Goal: Transaction & Acquisition: Subscribe to service/newsletter

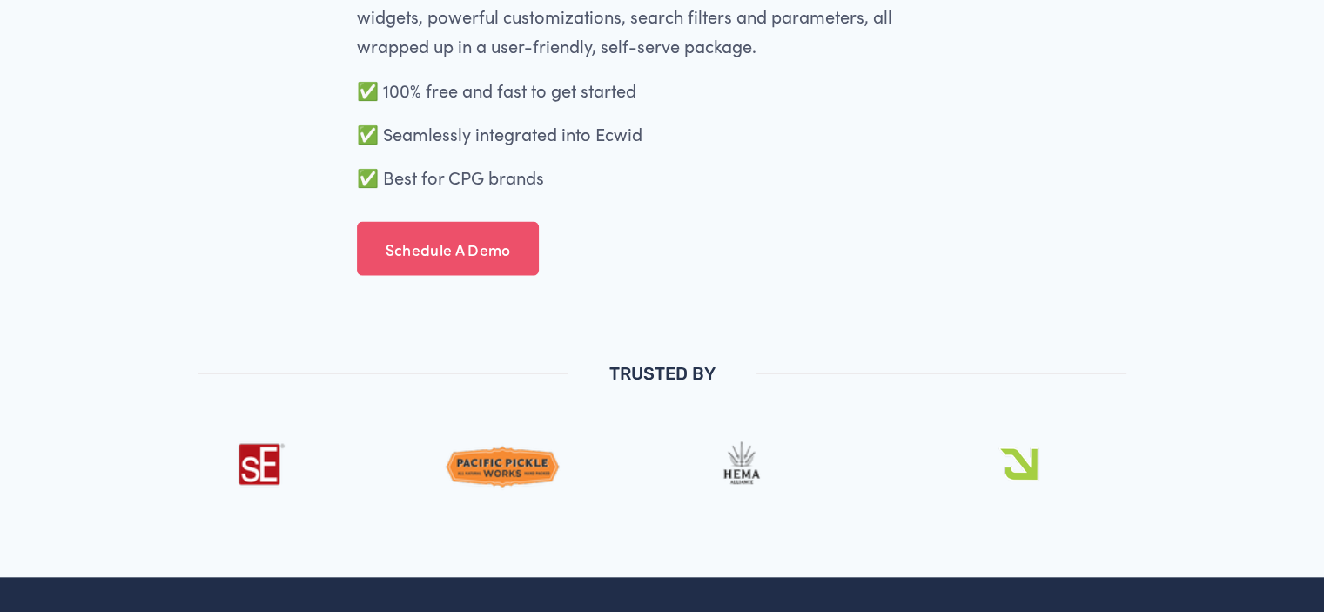
scroll to position [3396, 0]
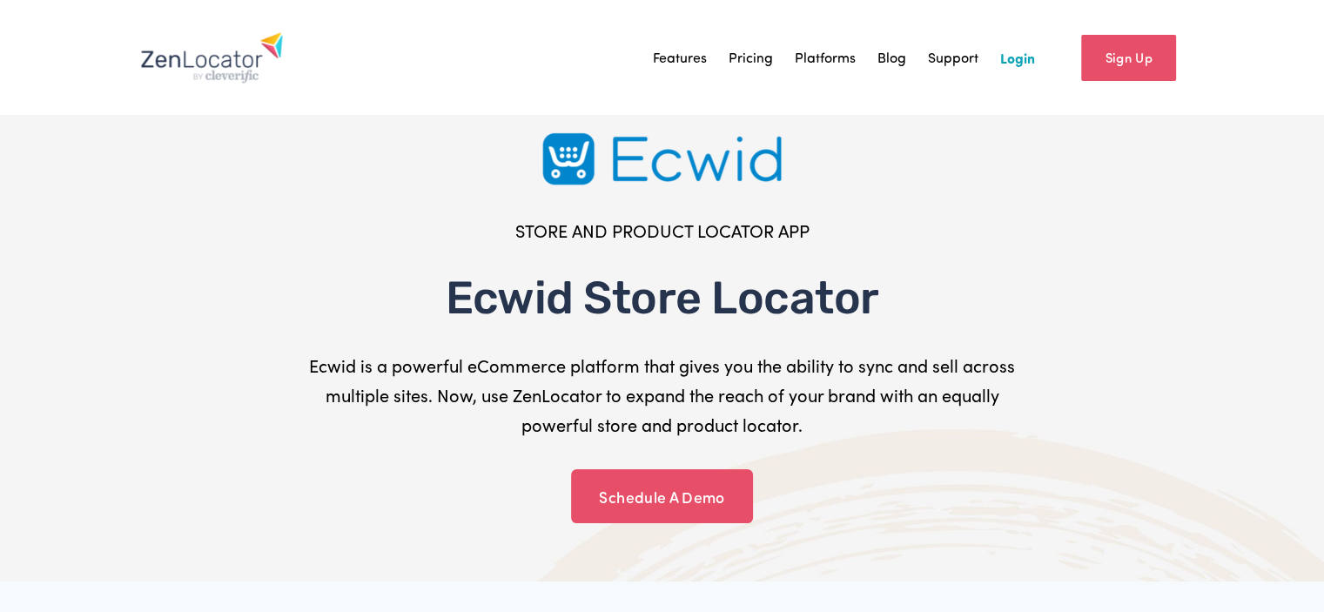
click at [1156, 65] on link "Sign Up" at bounding box center [1129, 58] width 95 height 46
click at [1022, 62] on link "Login" at bounding box center [1018, 57] width 35 height 26
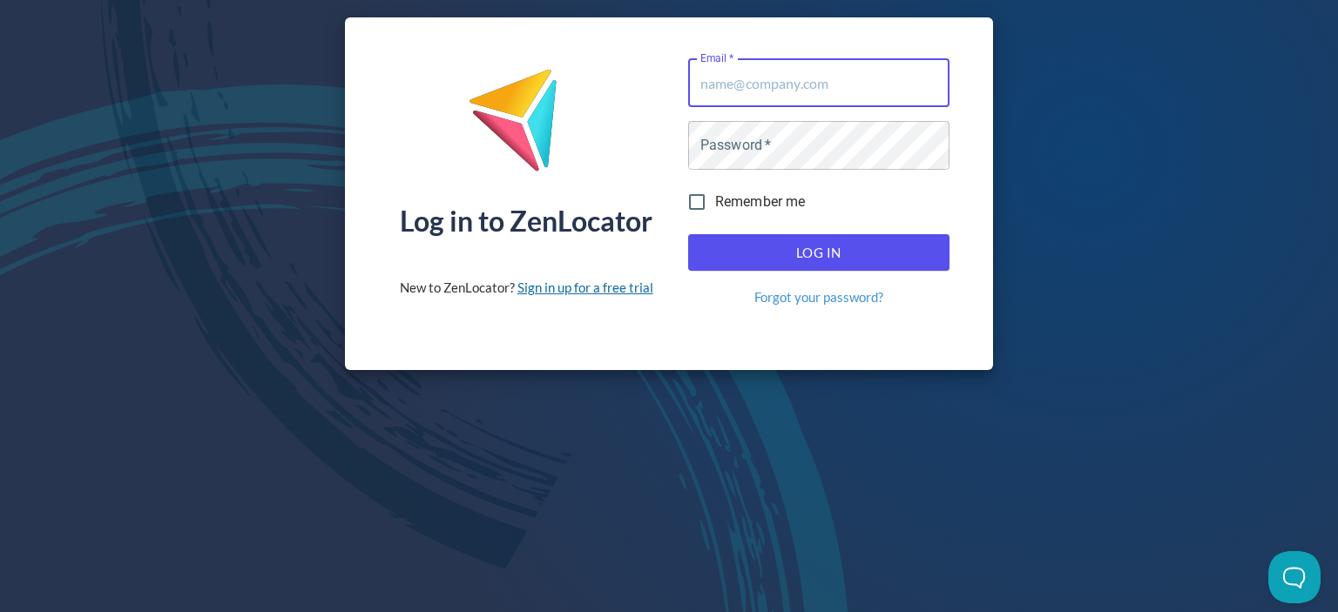
click at [587, 286] on link "Sign in up for a free trial" at bounding box center [585, 288] width 136 height 16
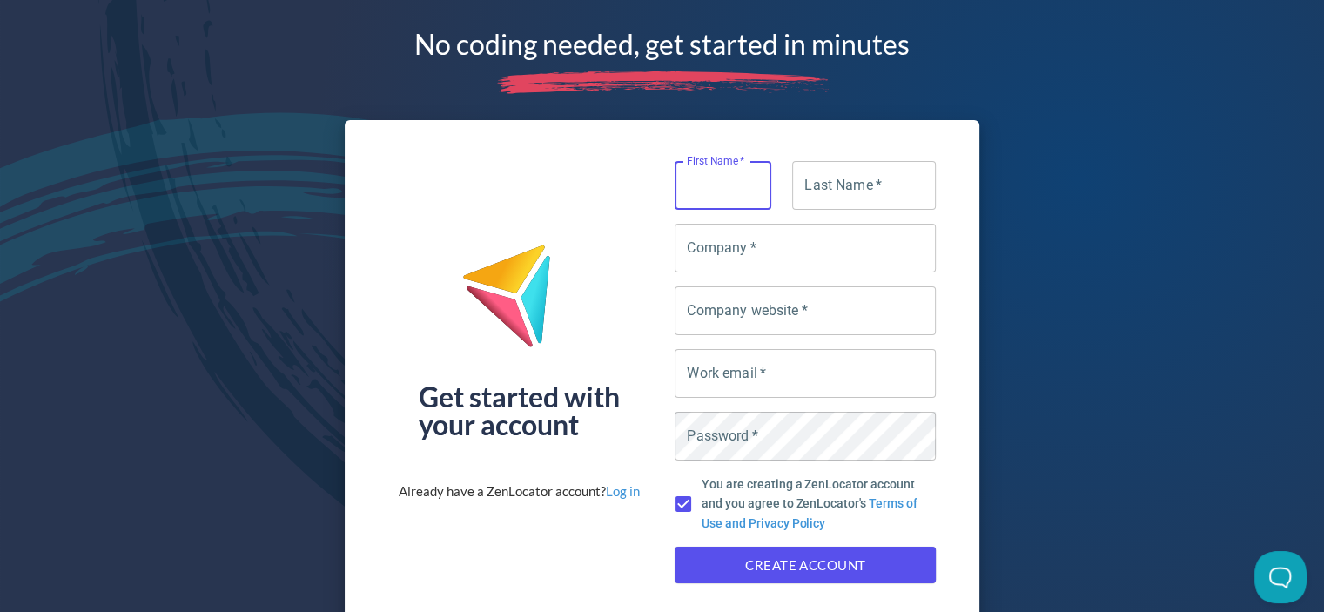
click at [723, 189] on input "First Name   *" at bounding box center [723, 185] width 97 height 49
type input "Mason"
type input "Jensen"
type input "ACME FIREWORKS"
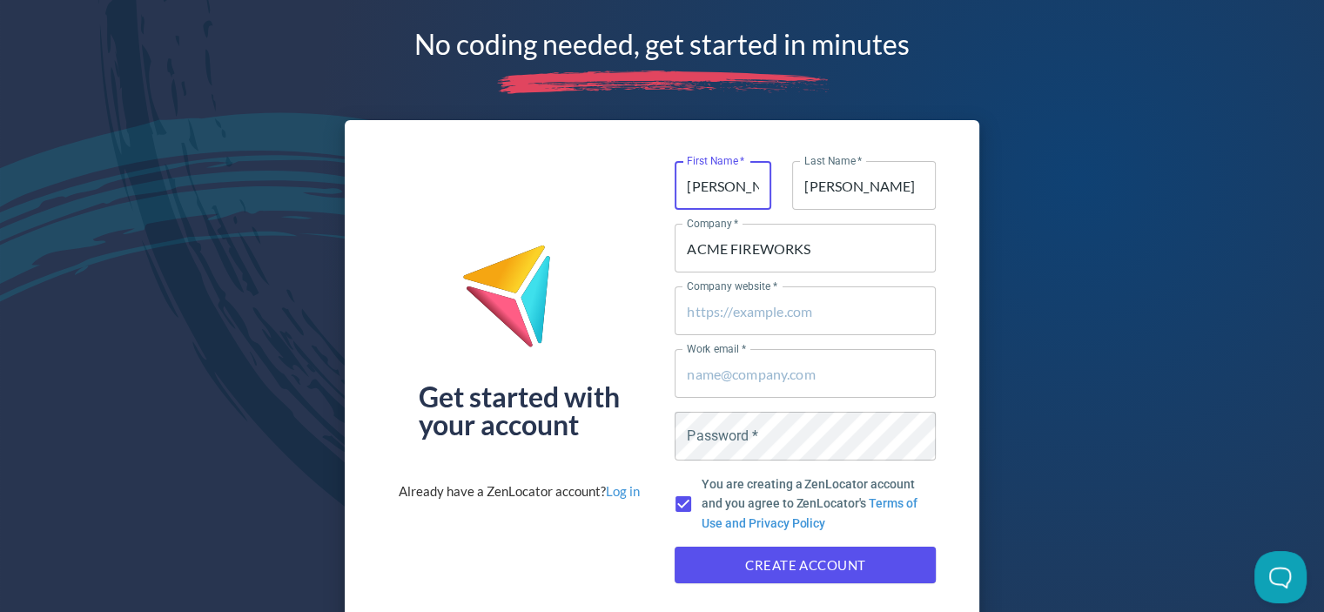
type input "ACME FIREWORKS"
type input "mason@acmefireworks.com"
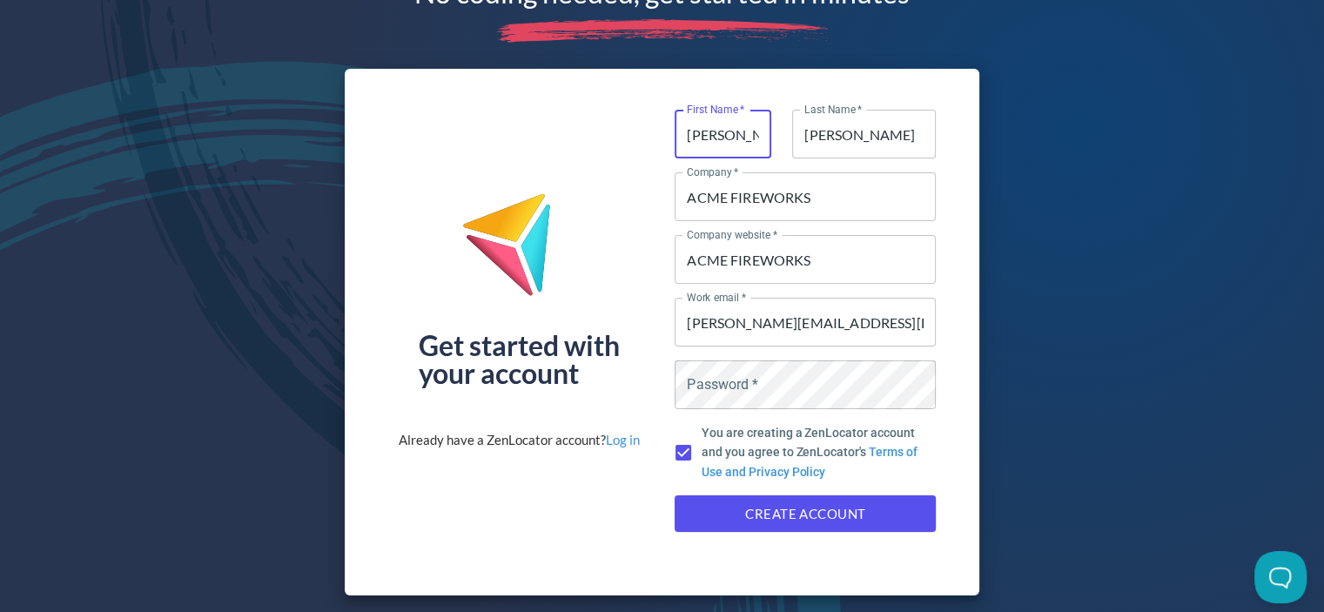
scroll to position [52, 0]
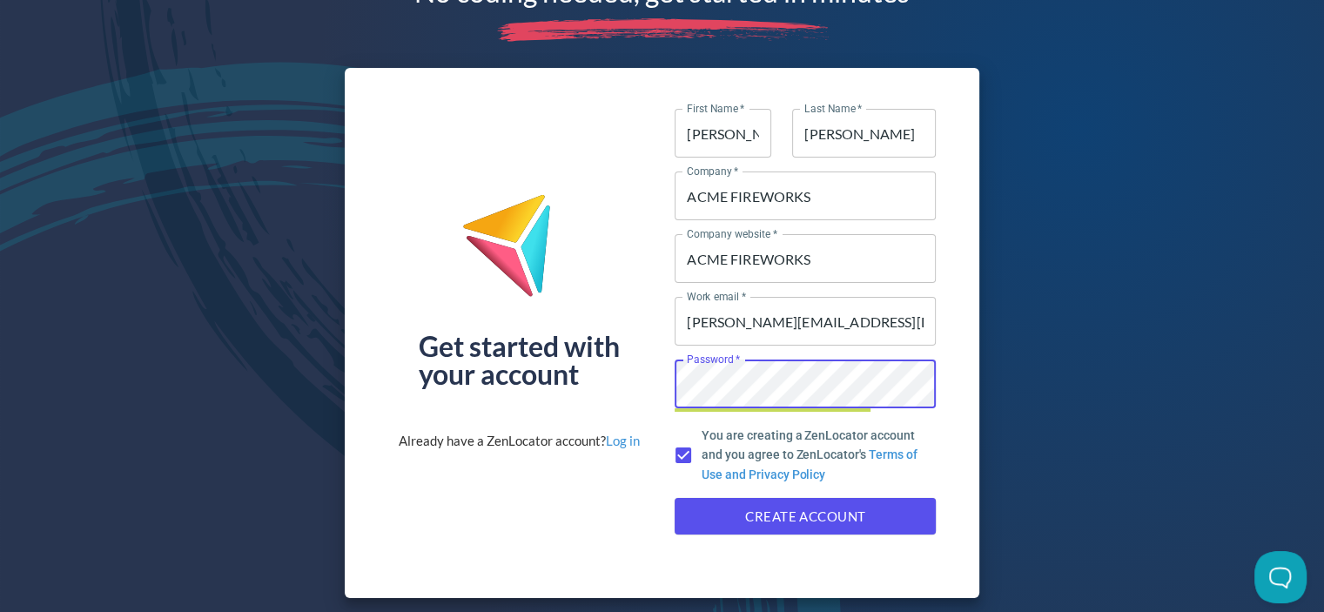
click at [675, 498] on button "Create Account" at bounding box center [805, 516] width 261 height 37
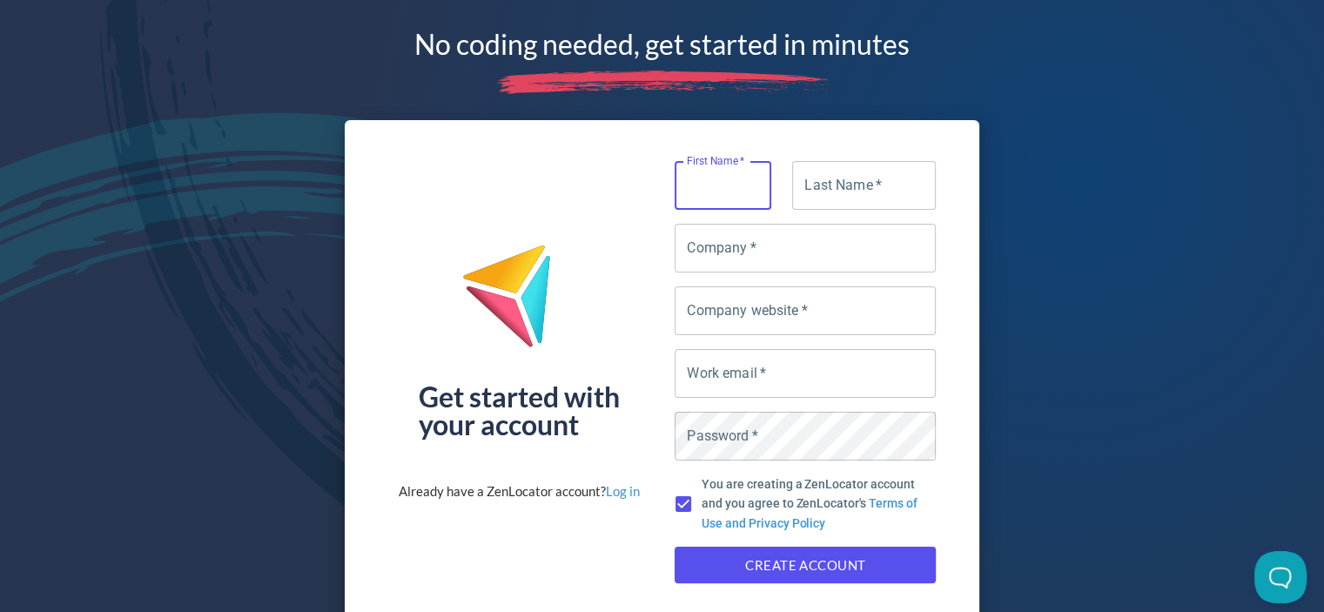
click at [509, 65] on div "No coding needed, get started in minutes" at bounding box center [661, 51] width 495 height 103
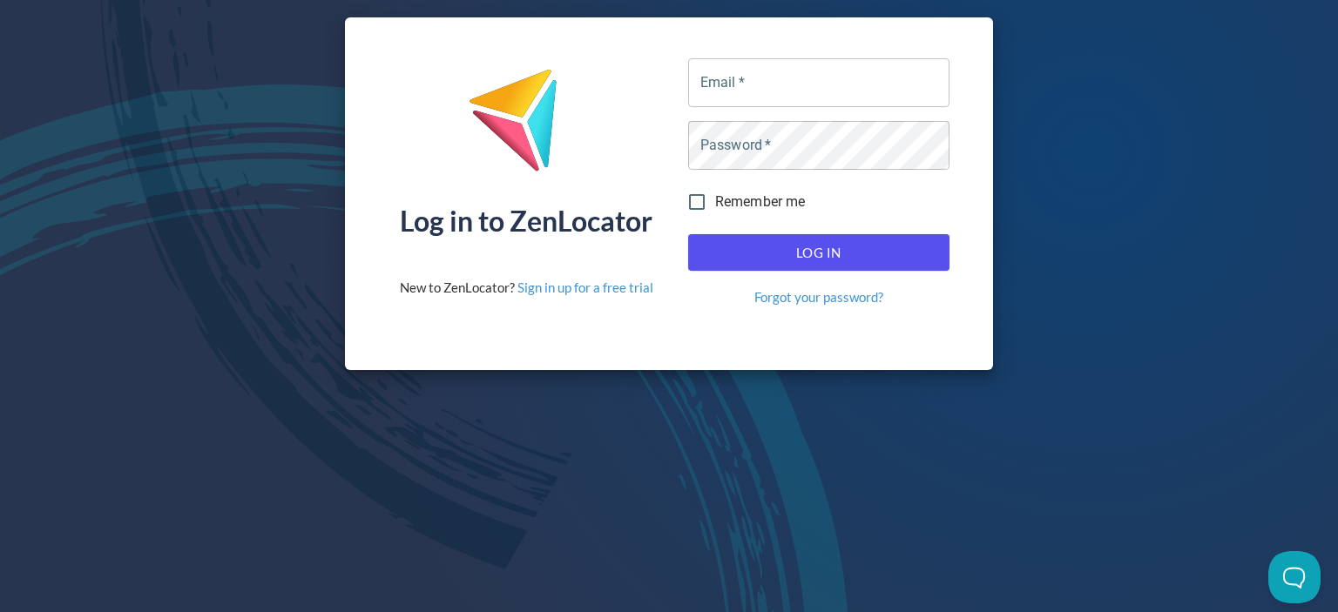
drag, startPoint x: 280, startPoint y: 20, endPoint x: 267, endPoint y: 13, distance: 14.8
drag, startPoint x: 592, startPoint y: 457, endPoint x: 599, endPoint y: 428, distance: 30.4
click at [632, 293] on link "Sign in up for a free trial" at bounding box center [585, 288] width 136 height 16
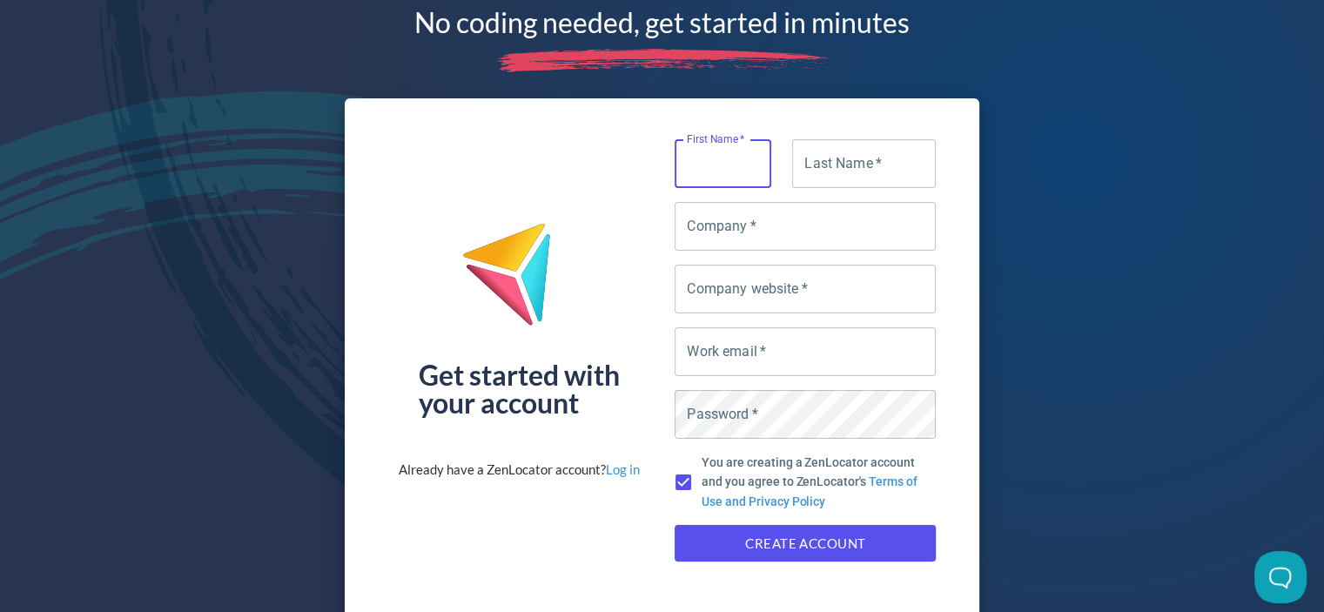
scroll to position [52, 0]
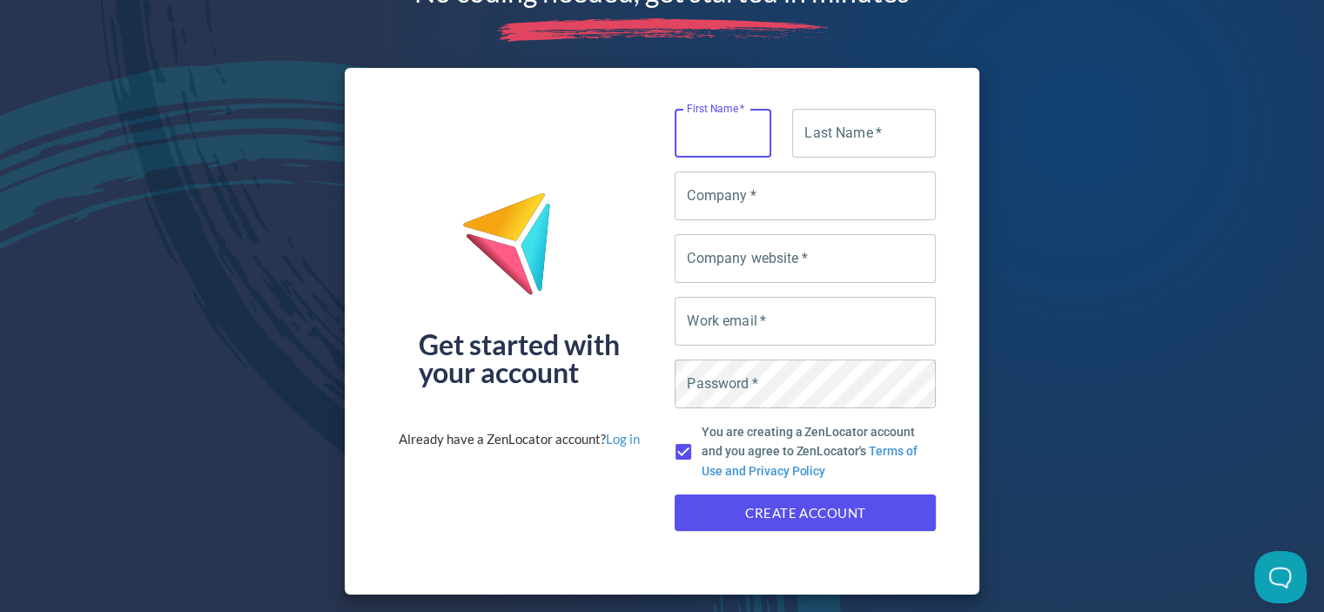
drag, startPoint x: 832, startPoint y: 488, endPoint x: 832, endPoint y: 500, distance: 12.2
click at [832, 497] on div "Create Account" at bounding box center [805, 513] width 275 height 51
click at [834, 504] on span "Create Account" at bounding box center [805, 513] width 223 height 23
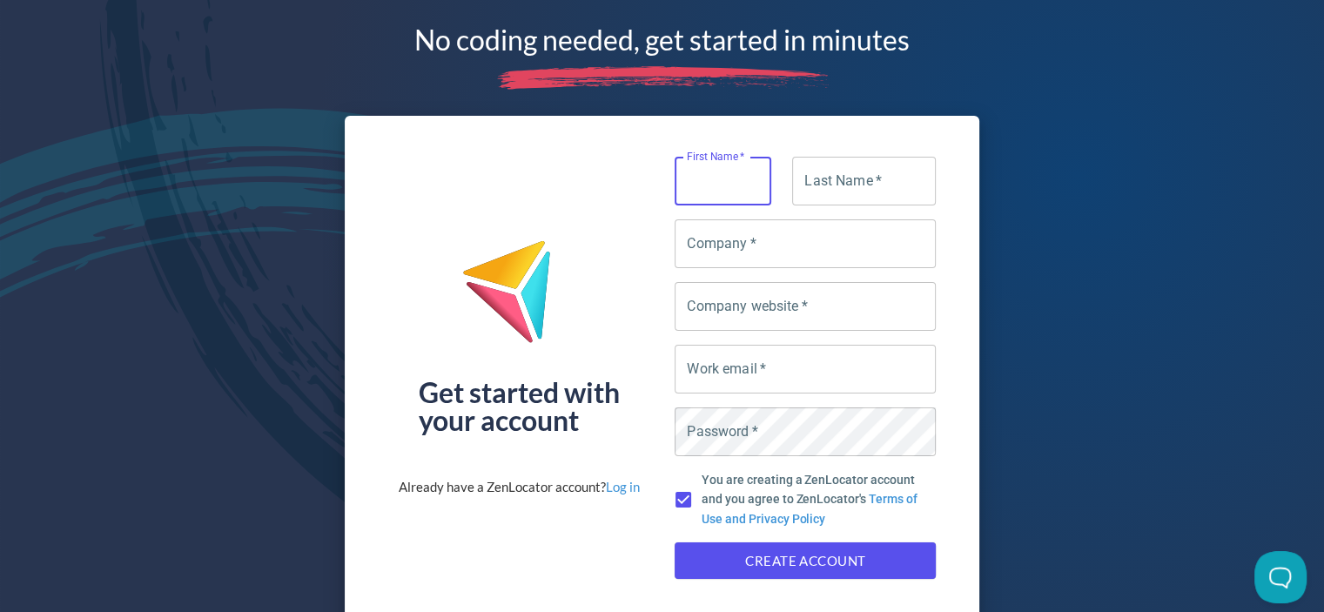
scroll to position [0, 0]
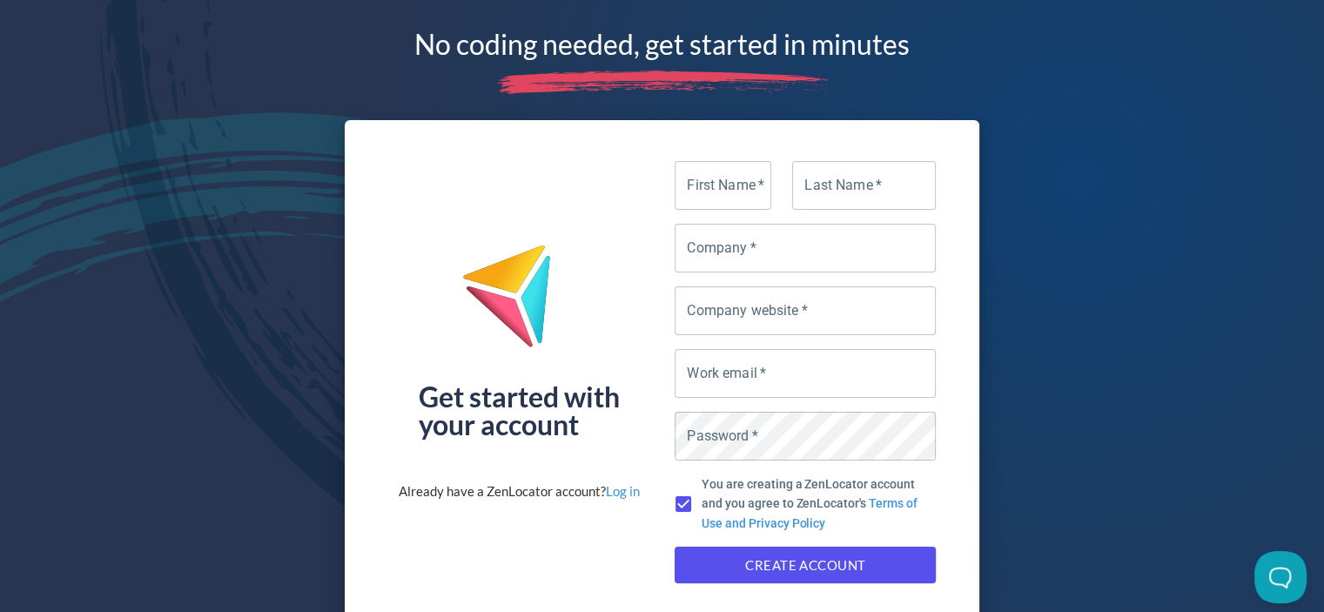
click at [323, 17] on div "No coding needed, get started in minutes Get started with your account Already …" at bounding box center [662, 332] width 1324 height 664
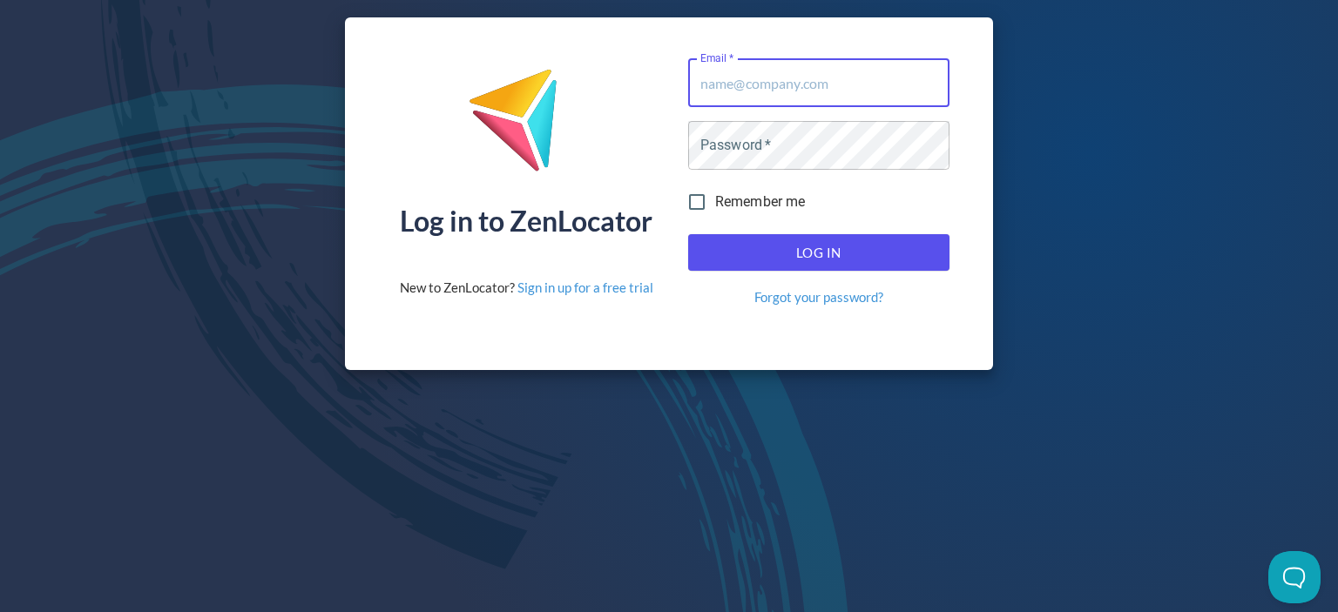
click at [513, 130] on img at bounding box center [526, 127] width 117 height 118
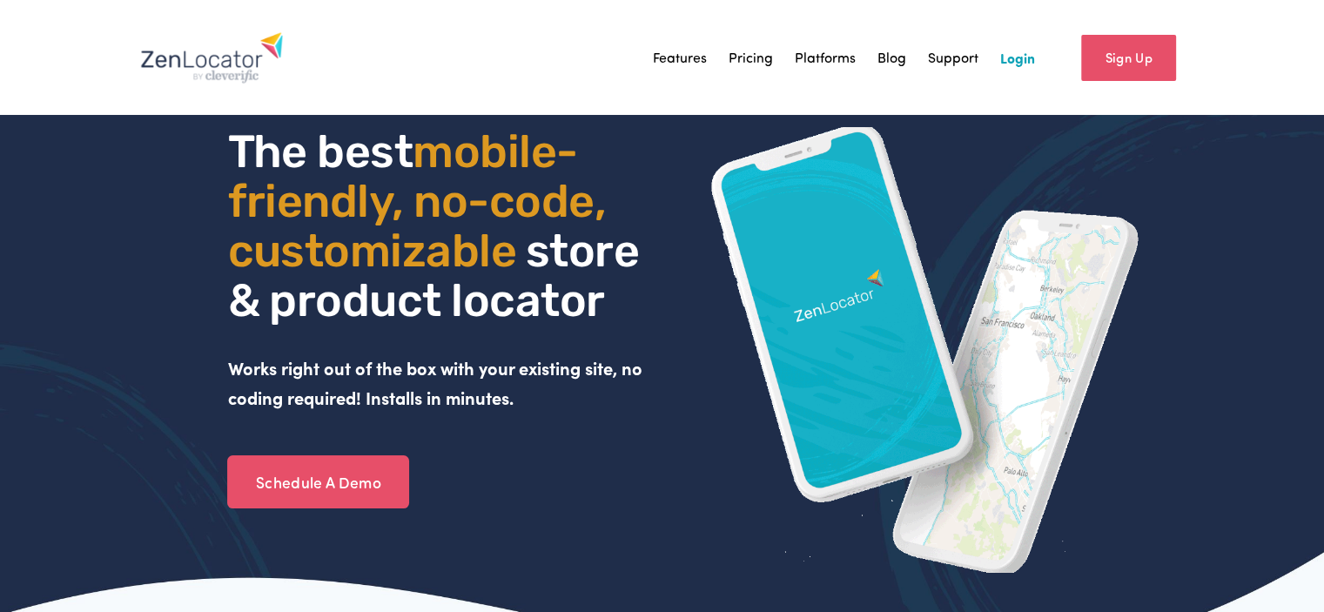
click at [749, 57] on link "Pricing" at bounding box center [751, 57] width 44 height 26
